Goal: Task Accomplishment & Management: Use online tool/utility

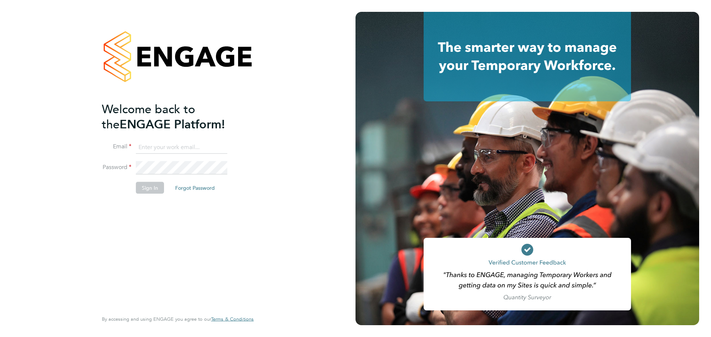
click at [142, 146] on input at bounding box center [181, 147] width 91 height 13
type input "Mark.Sutton@wates.co.uk"
click at [153, 190] on button "Sign In" at bounding box center [150, 188] width 28 height 12
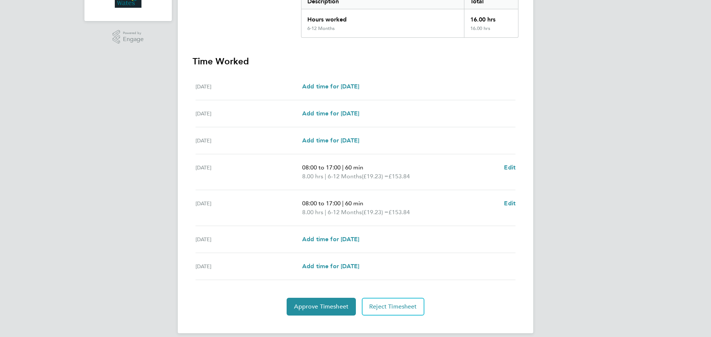
scroll to position [171, 0]
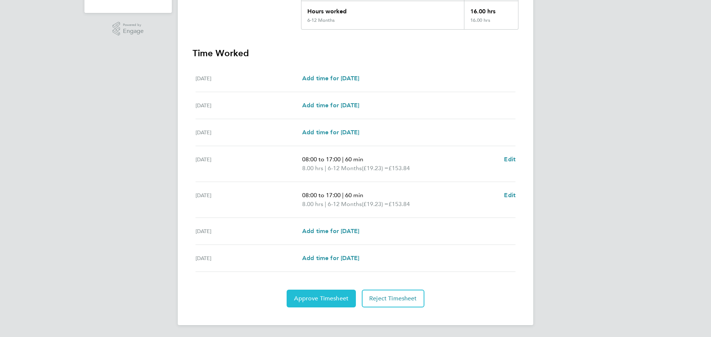
click at [322, 303] on button "Approve Timesheet" at bounding box center [321, 299] width 69 height 18
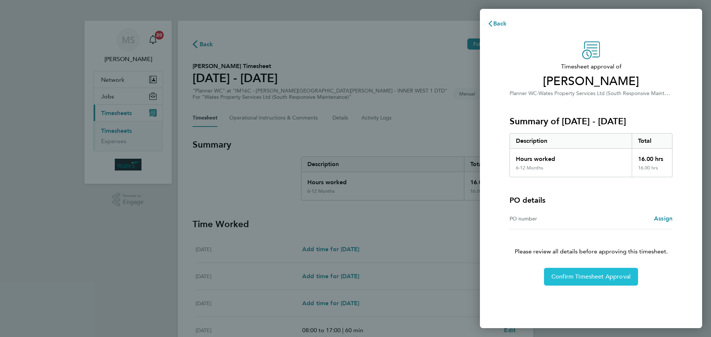
click at [574, 279] on span "Confirm Timesheet Approval" at bounding box center [590, 276] width 79 height 7
